Goal: Information Seeking & Learning: Learn about a topic

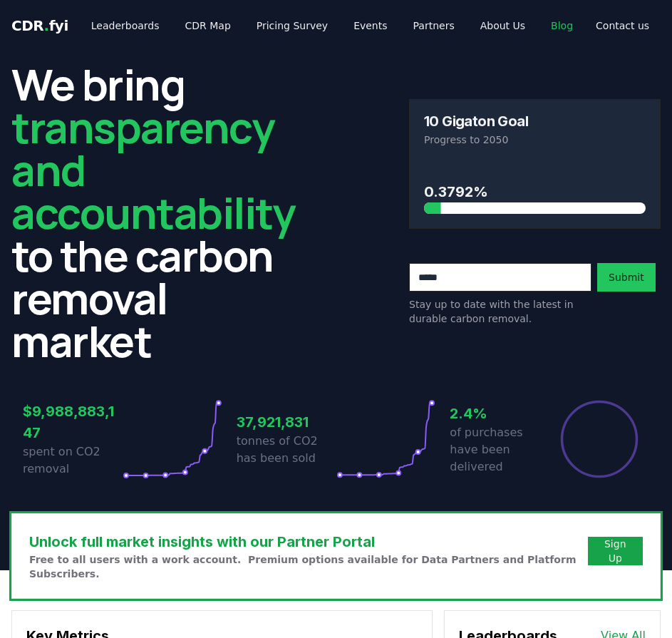
click at [539, 21] on link "Blog" at bounding box center [561, 26] width 45 height 26
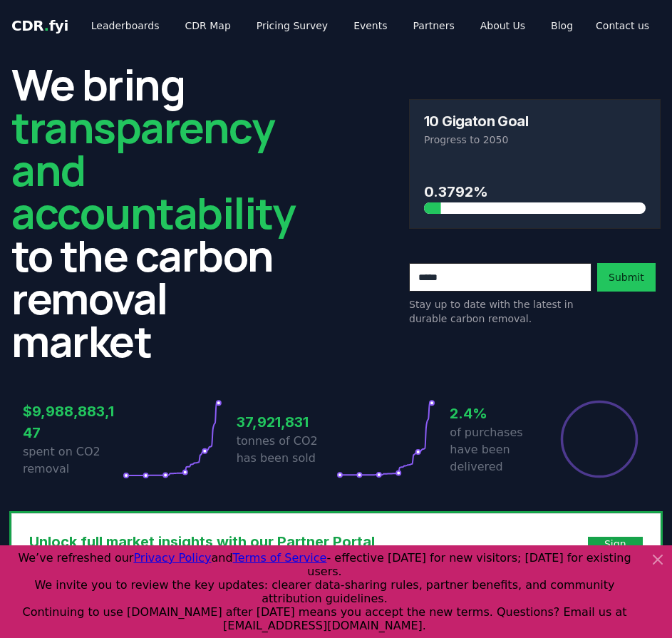
click at [652, 566] on icon at bounding box center [657, 559] width 17 height 17
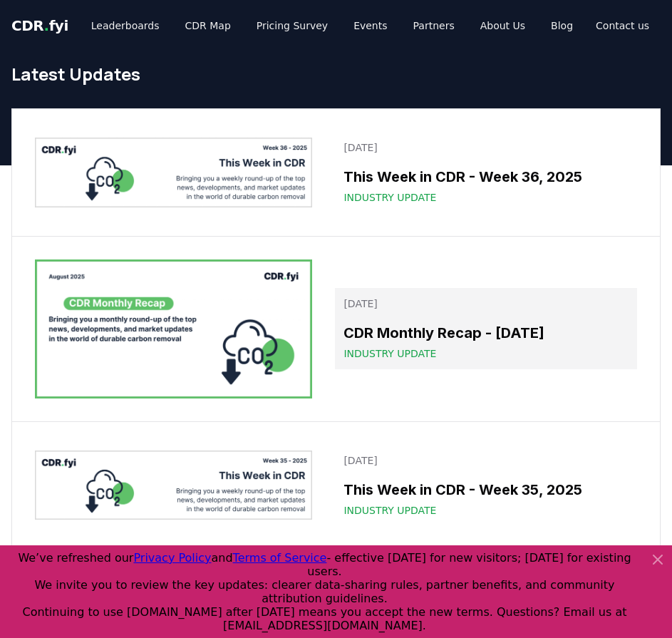
click at [385, 321] on link "[DATE] CDR Monthly Recap - [DATE] Industry Update" at bounding box center [486, 328] width 302 height 81
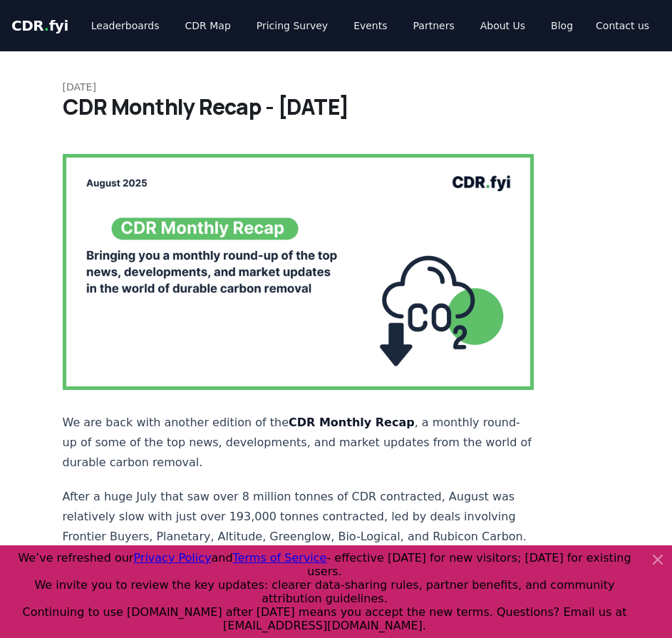
click at [9, 19] on div "CDR . fyi Leaderboards CDR Map Pricing Survey Events Partners About Us Blog Con…" at bounding box center [336, 25] width 672 height 51
click at [28, 28] on span "CDR . fyi" at bounding box center [39, 25] width 57 height 17
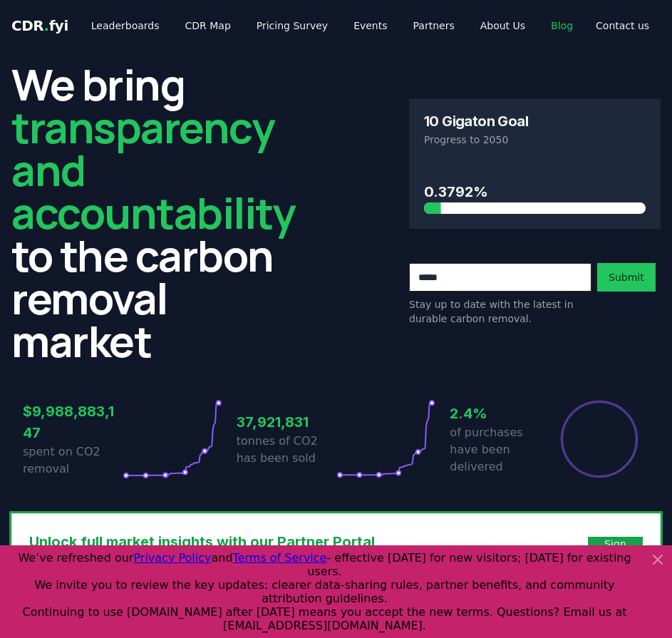
click at [543, 28] on link "Blog" at bounding box center [561, 26] width 45 height 26
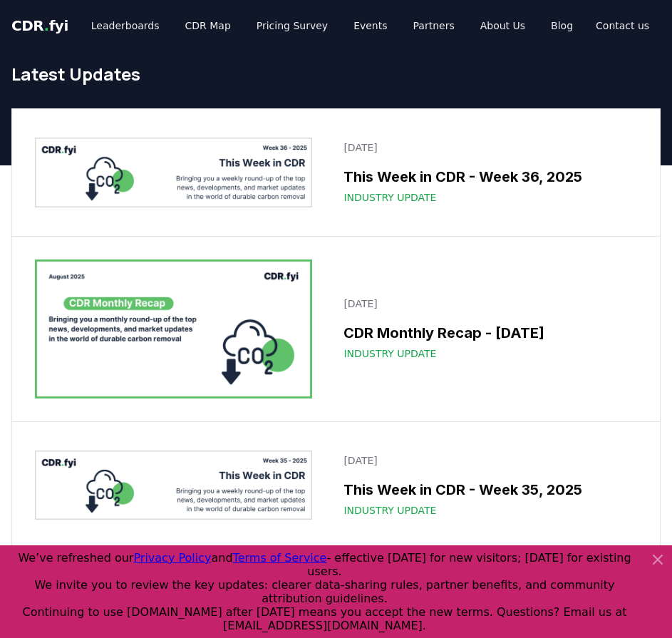
drag, startPoint x: 217, startPoint y: 426, endPoint x: 232, endPoint y: 436, distance: 18.0
click at [217, 426] on div "August 29, 2025 This Week in CDR - Week 35, 2025 Industry Update" at bounding box center [336, 485] width 648 height 127
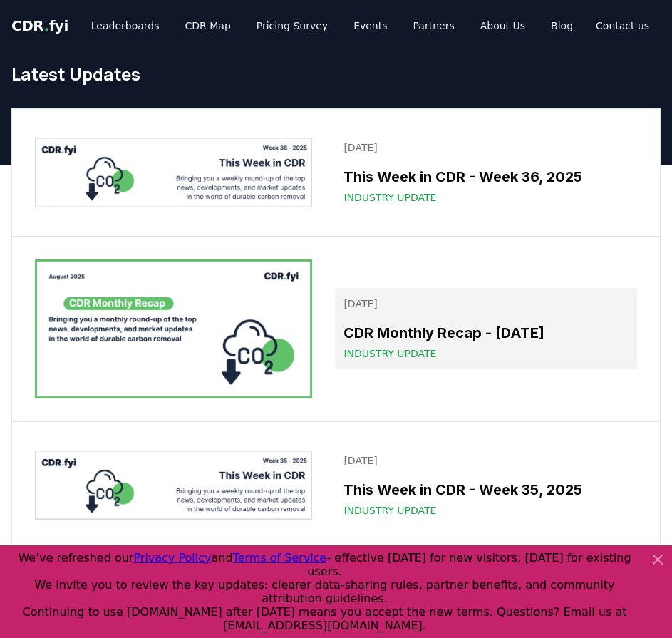
click at [378, 338] on h3 "CDR Monthly Recap - August 2025" at bounding box center [485, 332] width 285 height 21
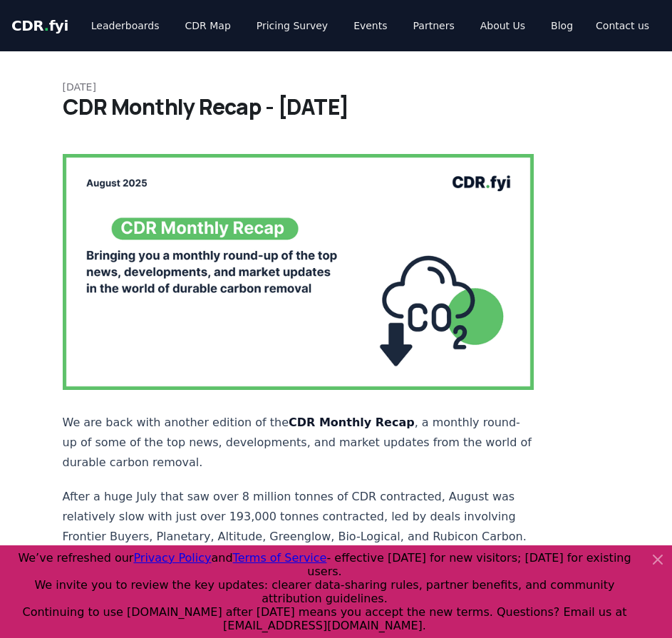
click at [155, 507] on p "After a huge July that saw over 8 million tonnes of CDR contracted, August was …" at bounding box center [299, 517] width 472 height 60
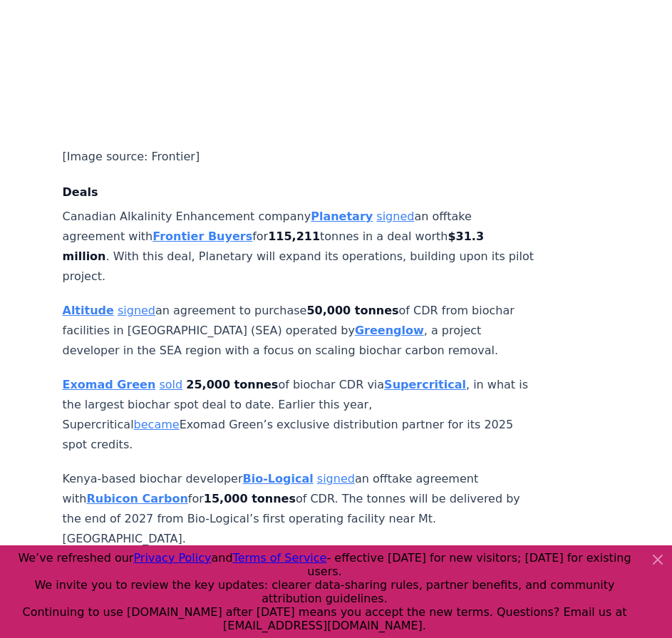
scroll to position [997, 0]
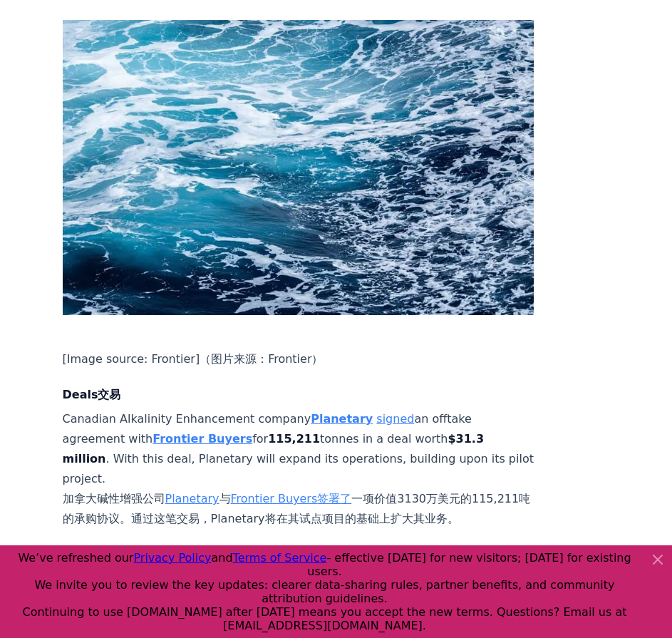
scroll to position [1220, 0]
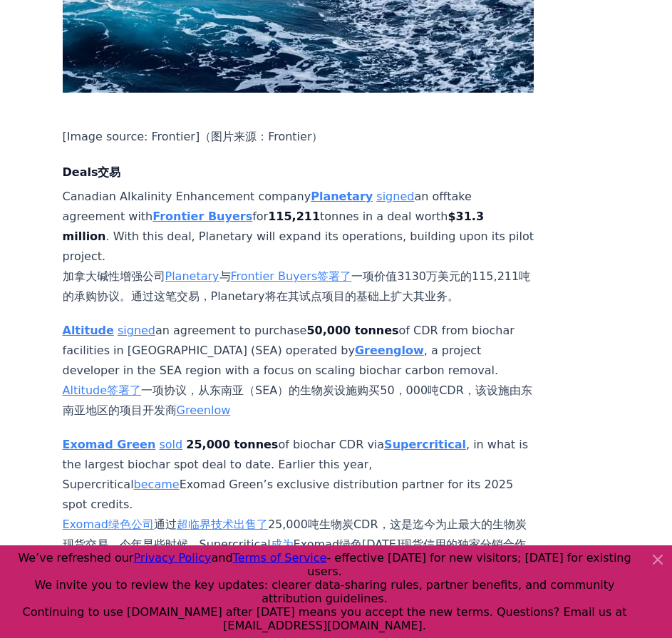
drag, startPoint x: 244, startPoint y: 323, endPoint x: 326, endPoint y: 328, distance: 81.4
drag, startPoint x: 90, startPoint y: 346, endPoint x: 90, endPoint y: 336, distance: 10.0
click at [90, 336] on strong "Altitude" at bounding box center [88, 330] width 51 height 14
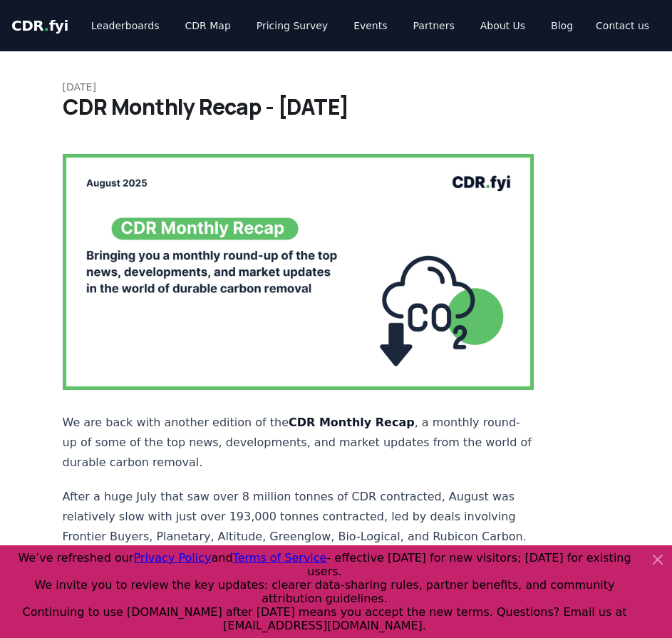
scroll to position [1220, 0]
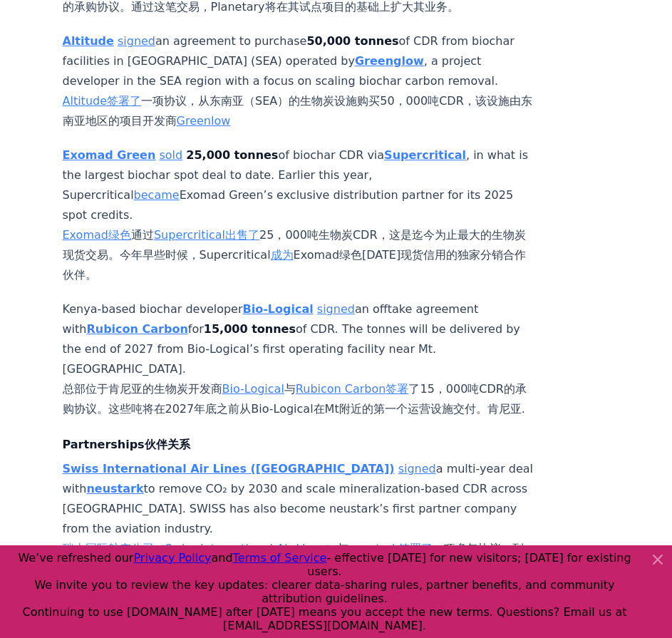
scroll to position [1512, 0]
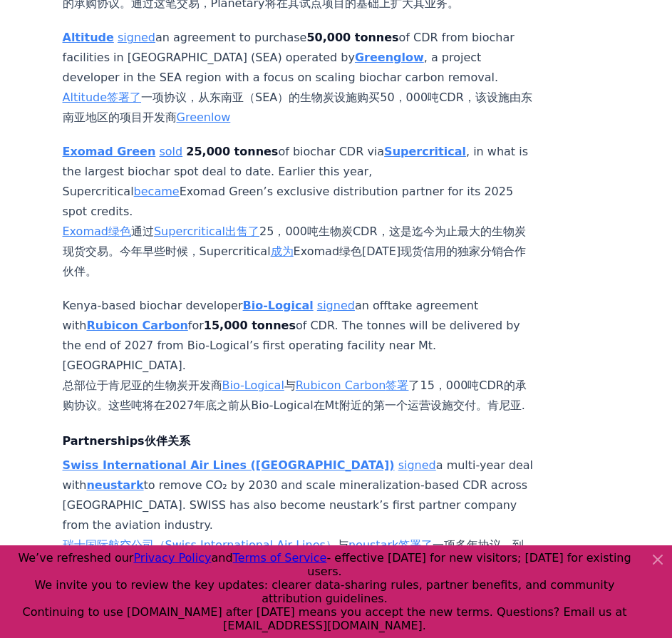
click at [394, 407] on font "总部位于肯尼亚的生物炭开发商 Bio-Logical 与 Rubicon Carbon 签署 了15，000吨CDR的承购协议。这些吨将在2027年底之前从B…" at bounding box center [295, 394] width 464 height 33
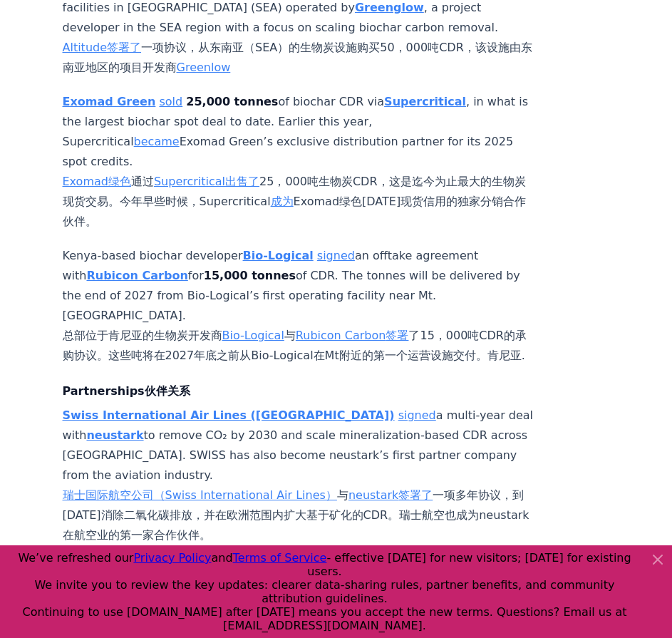
scroll to position [1797, 0]
